Goal: Information Seeking & Learning: Learn about a topic

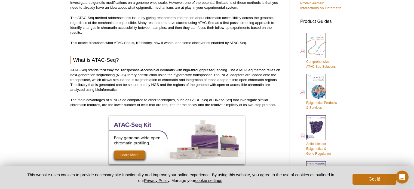
scroll to position [229, 0]
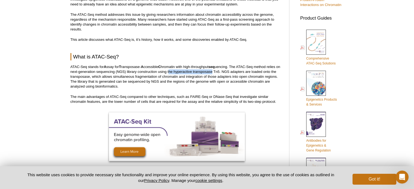
drag, startPoint x: 174, startPoint y: 71, endPoint x: 217, endPoint y: 74, distance: 43.4
click at [217, 74] on p "ATAC-Seq stands for A ssay for T ransposase- A ccessible C hromatin with high-t…" at bounding box center [176, 77] width 213 height 24
drag, startPoint x: 228, startPoint y: 72, endPoint x: 248, endPoint y: 72, distance: 20.4
click at [248, 72] on p "ATAC-Seq stands for A ssay for T ransposase- A ccessible C hromatin with high-t…" at bounding box center [176, 77] width 213 height 24
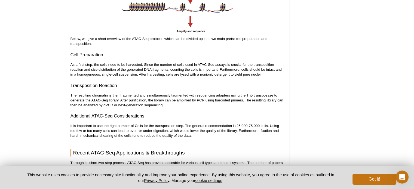
scroll to position [723, 0]
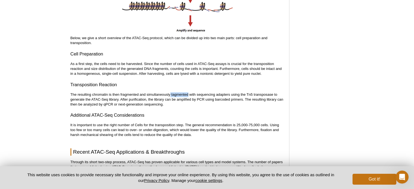
drag, startPoint x: 171, startPoint y: 94, endPoint x: 188, endPoint y: 94, distance: 17.7
click at [188, 94] on p "The resulting chromatin is then fragmented and simultaneously tagmented with se…" at bounding box center [176, 99] width 213 height 15
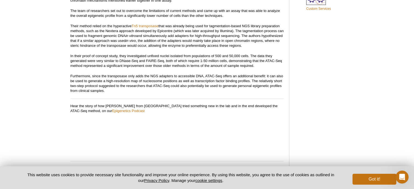
scroll to position [448, 0]
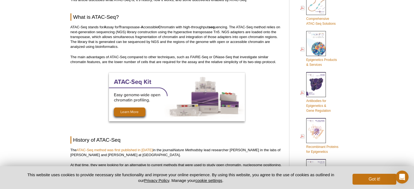
scroll to position [269, 0]
drag, startPoint x: 194, startPoint y: 36, endPoint x: 249, endPoint y: 38, distance: 54.7
click at [249, 38] on p "ATAC-Seq stands for A ssay for T ransposase- A ccessible C hromatin with high-t…" at bounding box center [176, 37] width 213 height 24
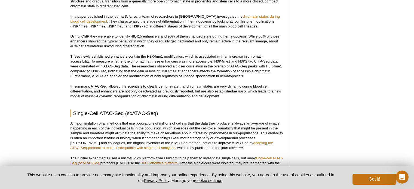
scroll to position [1181, 0]
